Goal: Information Seeking & Learning: Find specific page/section

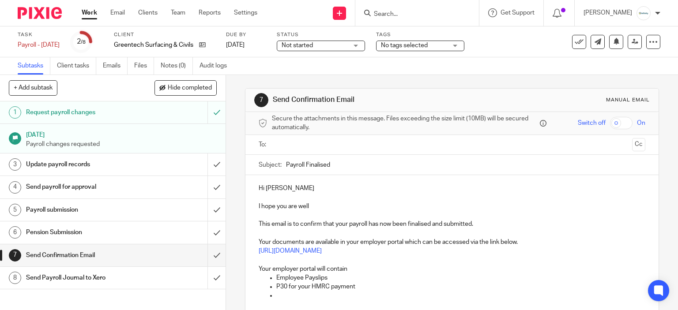
scroll to position [83, 0]
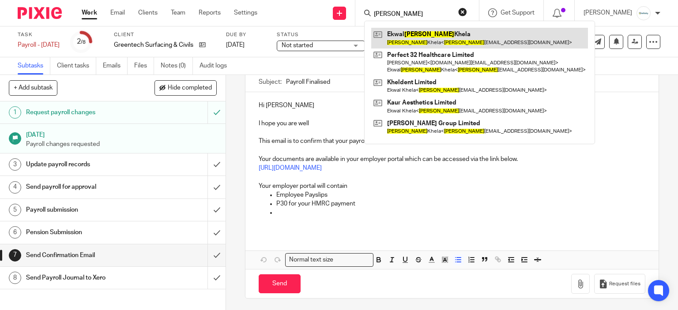
type input "cyrus"
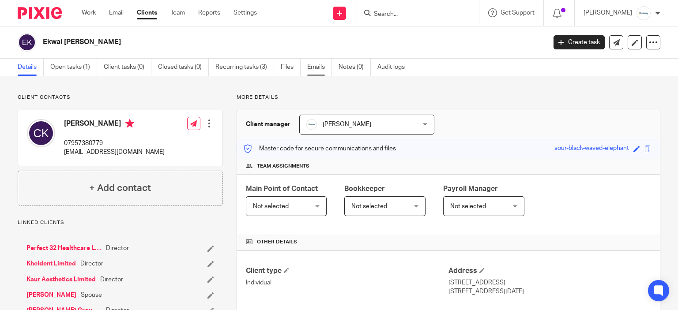
click at [321, 69] on link "Emails" at bounding box center [319, 67] width 25 height 17
click at [322, 63] on link "Emails" at bounding box center [319, 67] width 25 height 17
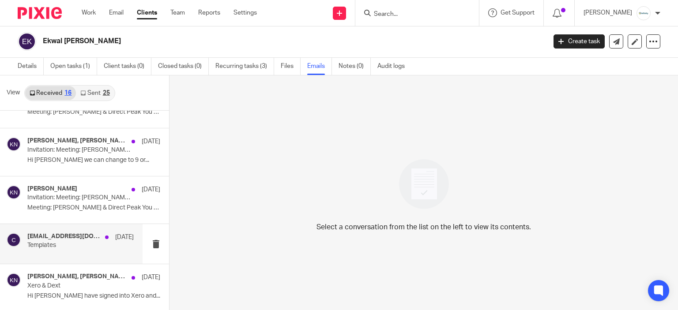
scroll to position [1, 0]
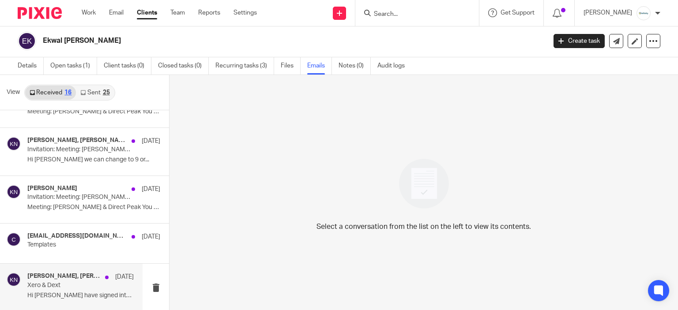
click at [108, 300] on div "[PERSON_NAME], [PERSON_NAME] [DATE] Xero & [PERSON_NAME] Hi [PERSON_NAME] have …" at bounding box center [80, 288] width 106 height 30
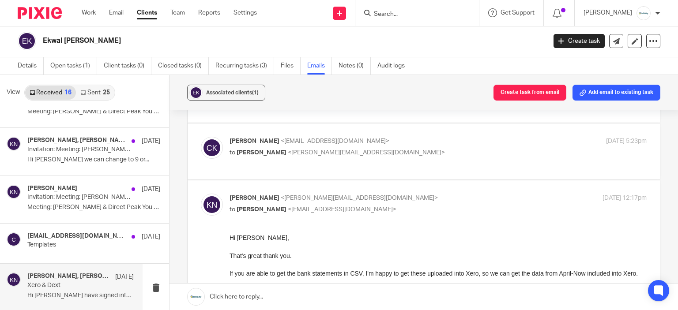
scroll to position [42, 0]
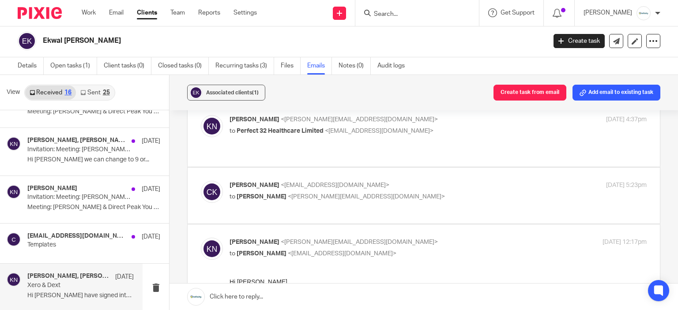
click at [378, 181] on div "[PERSON_NAME] <[EMAIL_ADDRESS][DOMAIN_NAME]> to [PERSON_NAME] <[PERSON_NAME][EM…" at bounding box center [368, 191] width 278 height 20
checkbox input "true"
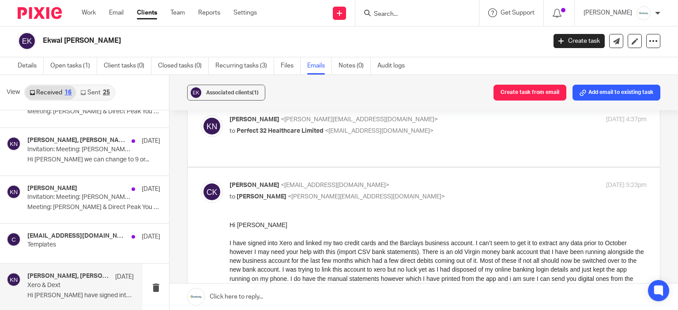
scroll to position [0, 0]
click at [400, 124] on div "[PERSON_NAME] <[PERSON_NAME][EMAIL_ADDRESS][DOMAIN_NAME]> to Perfect 32 Healthc…" at bounding box center [368, 125] width 278 height 20
checkbox input "true"
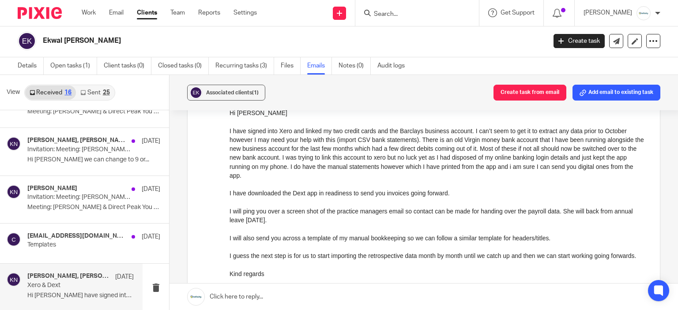
scroll to position [528, 0]
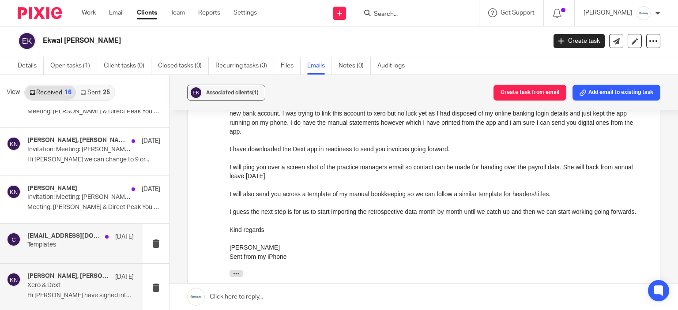
click at [109, 253] on div "[EMAIL_ADDRESS][DOMAIN_NAME] [DATE] Templates" at bounding box center [80, 243] width 106 height 22
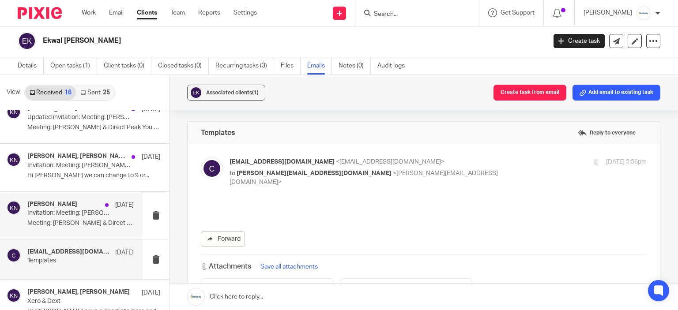
scroll to position [556, 0]
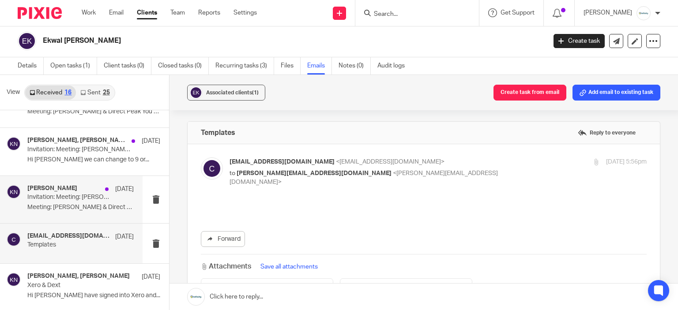
click at [75, 214] on div "[PERSON_NAME] [DATE] Invitation: Meeting: [PERSON_NAME] & Direct Peak @ [DATE] …" at bounding box center [71, 199] width 142 height 47
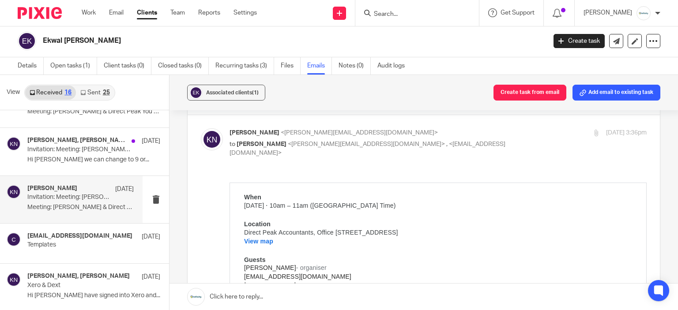
scroll to position [88, 0]
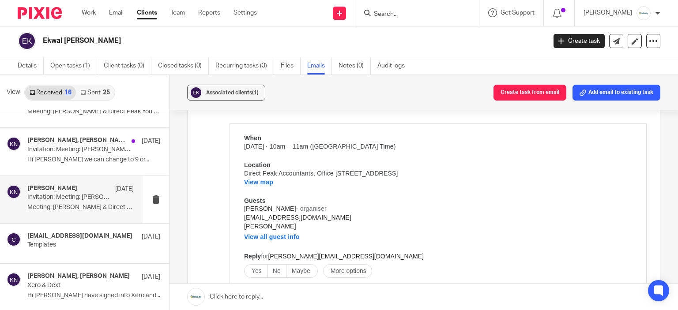
click at [72, 205] on p "Meeting: [PERSON_NAME] & Direct Peak You have been..." at bounding box center [80, 207] width 106 height 7
click at [74, 172] on div "[PERSON_NAME], [PERSON_NAME] [DATE] Invitation: Meeting: [PERSON_NAME] & Direct…" at bounding box center [71, 151] width 142 height 47
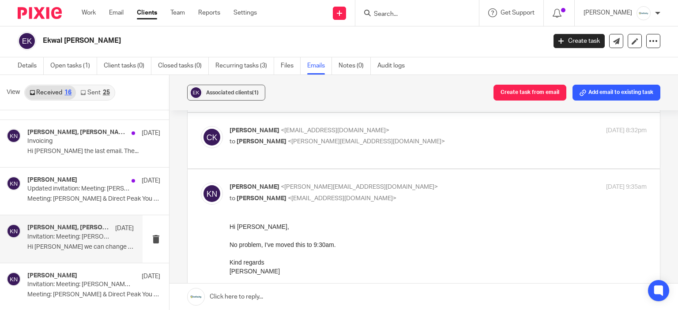
scroll to position [468, 0]
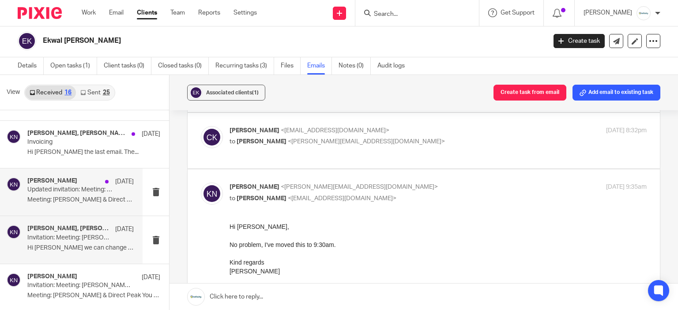
click at [80, 211] on div "[PERSON_NAME] [DATE] Updated invitation: Meeting: [PERSON_NAME] & Direct Peak @…" at bounding box center [71, 192] width 142 height 47
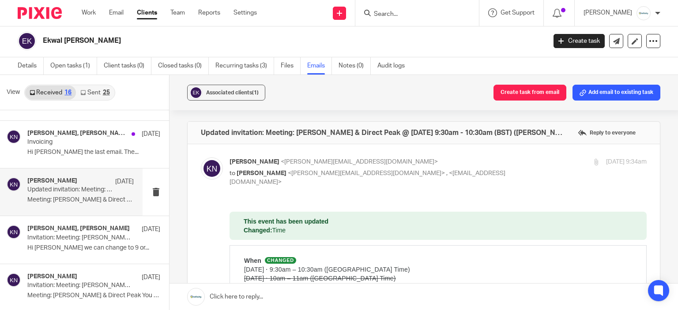
scroll to position [0, 0]
click at [356, 71] on link "Notes (0)" at bounding box center [354, 65] width 32 height 17
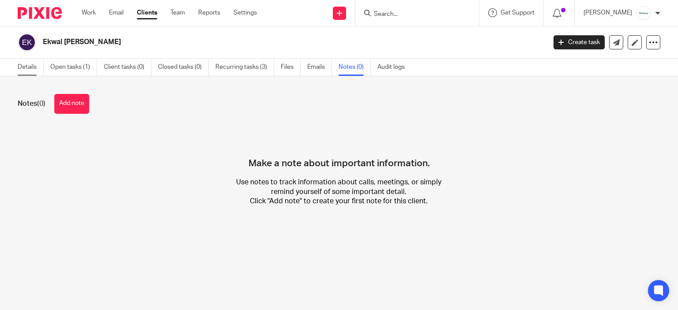
click at [40, 67] on link "Details" at bounding box center [31, 67] width 26 height 17
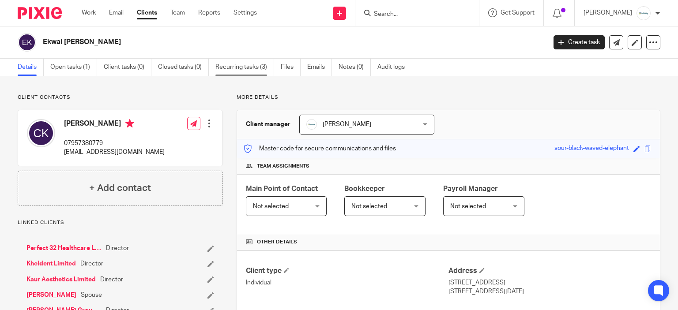
click at [244, 64] on link "Recurring tasks (3)" at bounding box center [244, 67] width 59 height 17
